Goal: Contribute content: Contribute content

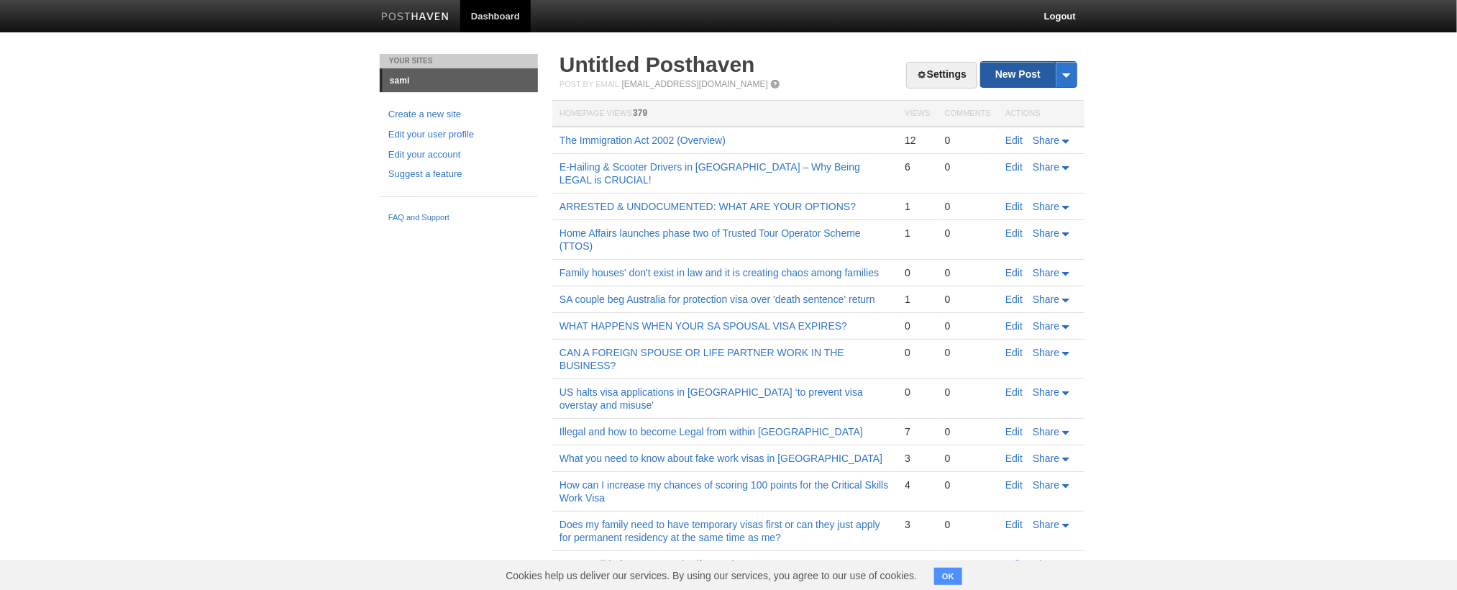
click at [1028, 74] on link "New Post" at bounding box center [1029, 74] width 96 height 25
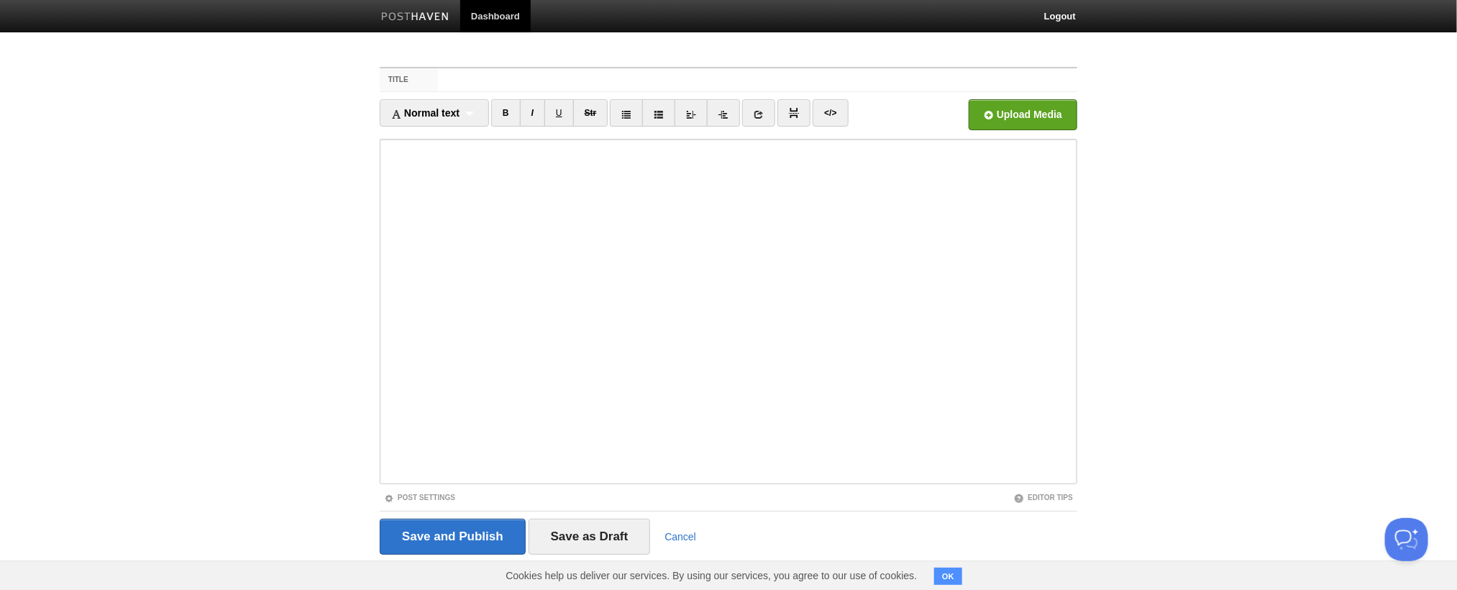
click at [758, 79] on input "Title" at bounding box center [757, 79] width 639 height 23
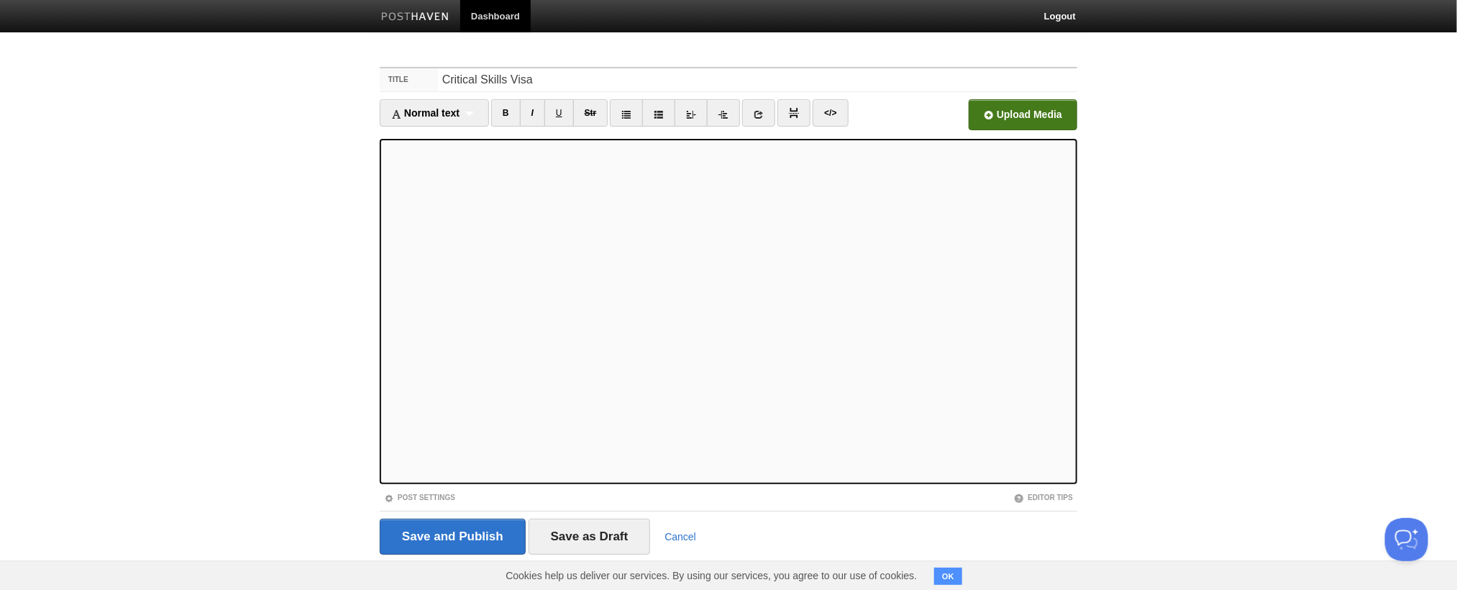
type input "Critical Skills Visa"
click at [1022, 114] on input "file" at bounding box center [589, 118] width 1088 height 73
click at [454, 536] on input "Save and Publish" at bounding box center [453, 536] width 146 height 36
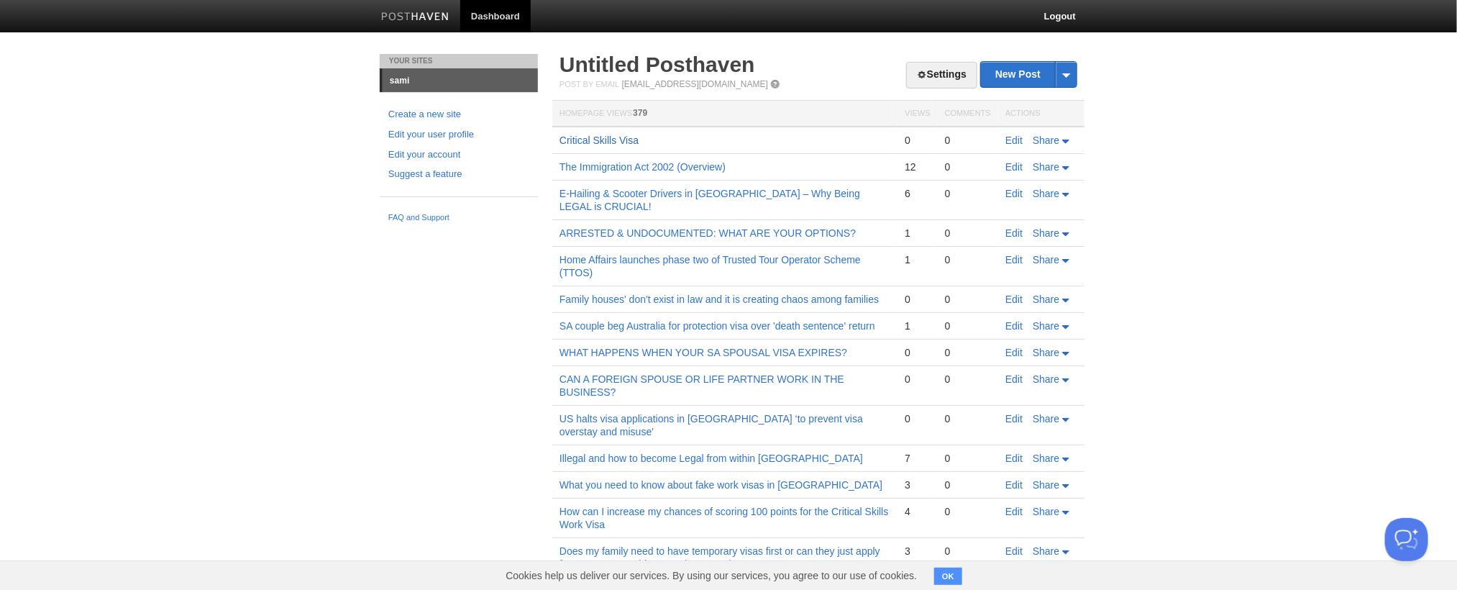
click at [559, 134] on link "Critical Skills Visa" at bounding box center [598, 140] width 79 height 12
